Goal: Task Accomplishment & Management: Use online tool/utility

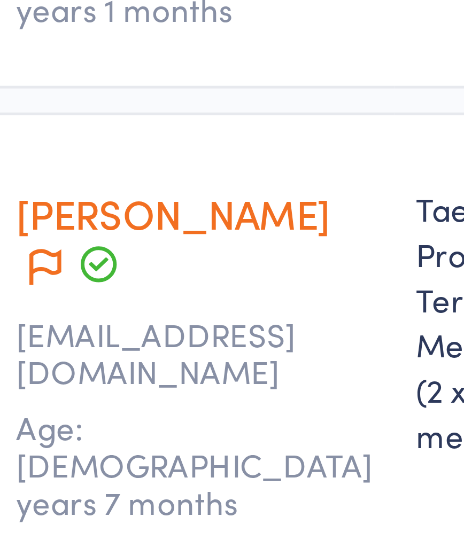
scroll to position [801, 0]
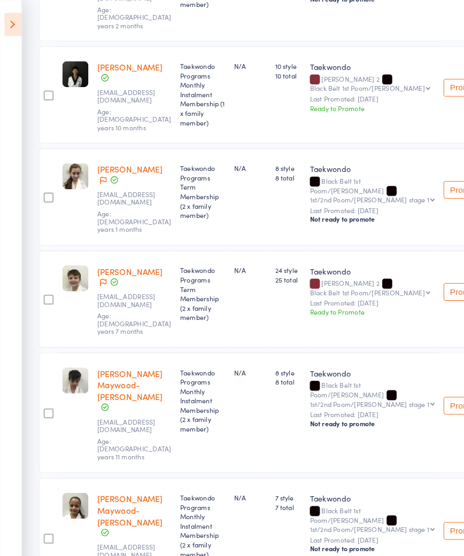
click at [15, 25] on icon at bounding box center [12, 23] width 17 height 22
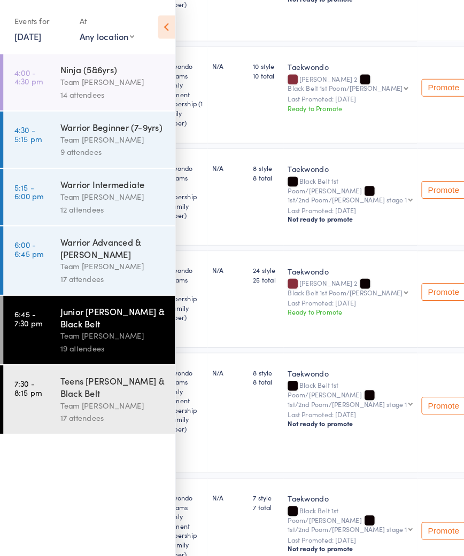
click at [40, 36] on link "11 Sep, 2025" at bounding box center [27, 35] width 26 height 12
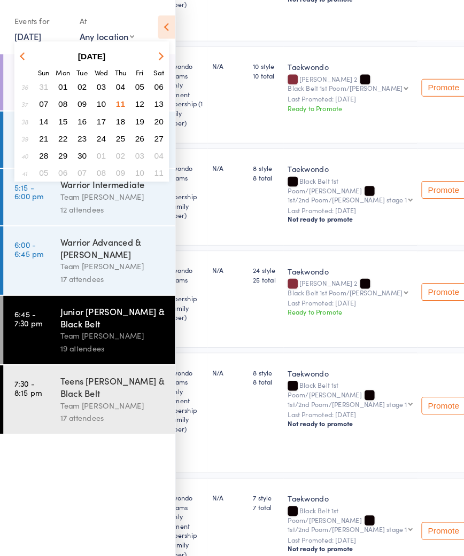
click at [136, 103] on span "12" at bounding box center [135, 100] width 9 height 9
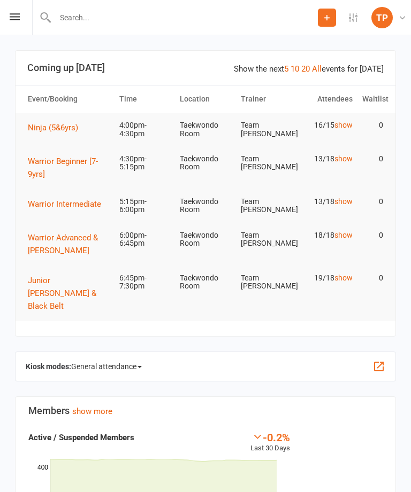
click at [15, 14] on icon at bounding box center [15, 16] width 10 height 7
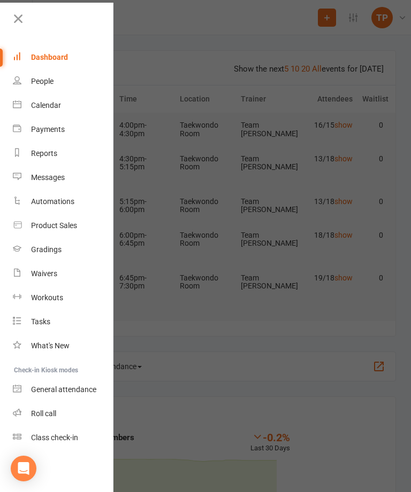
click at [63, 111] on link "Calendar" at bounding box center [63, 106] width 101 height 24
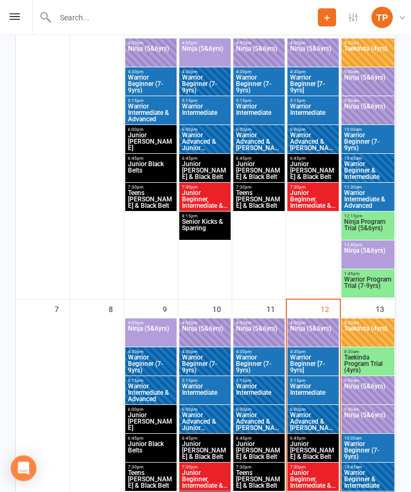
scroll to position [291, 0]
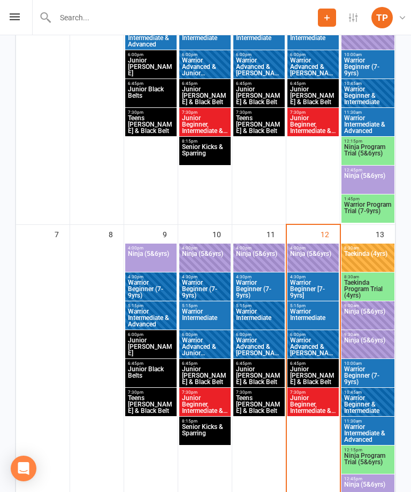
click at [314, 257] on span "Ninja (5&6yrs)" at bounding box center [312, 260] width 47 height 19
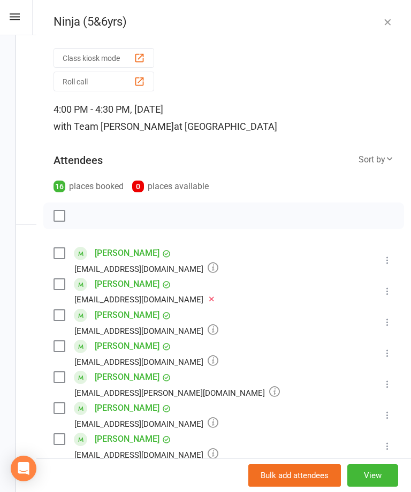
click at [142, 83] on div "button" at bounding box center [139, 81] width 11 height 11
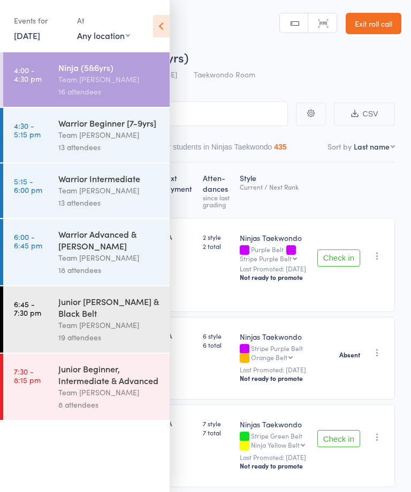
click at [380, 152] on select "First name Last name Birthday [DATE]? Behind on payments? Check in time Next pa…" at bounding box center [373, 146] width 41 height 11
select select "10"
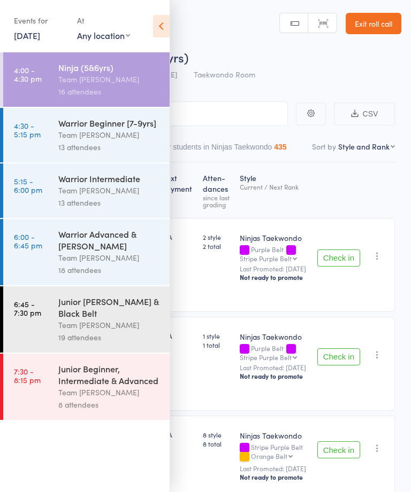
click at [167, 22] on icon at bounding box center [161, 26] width 17 height 22
